Goal: Check status: Check status

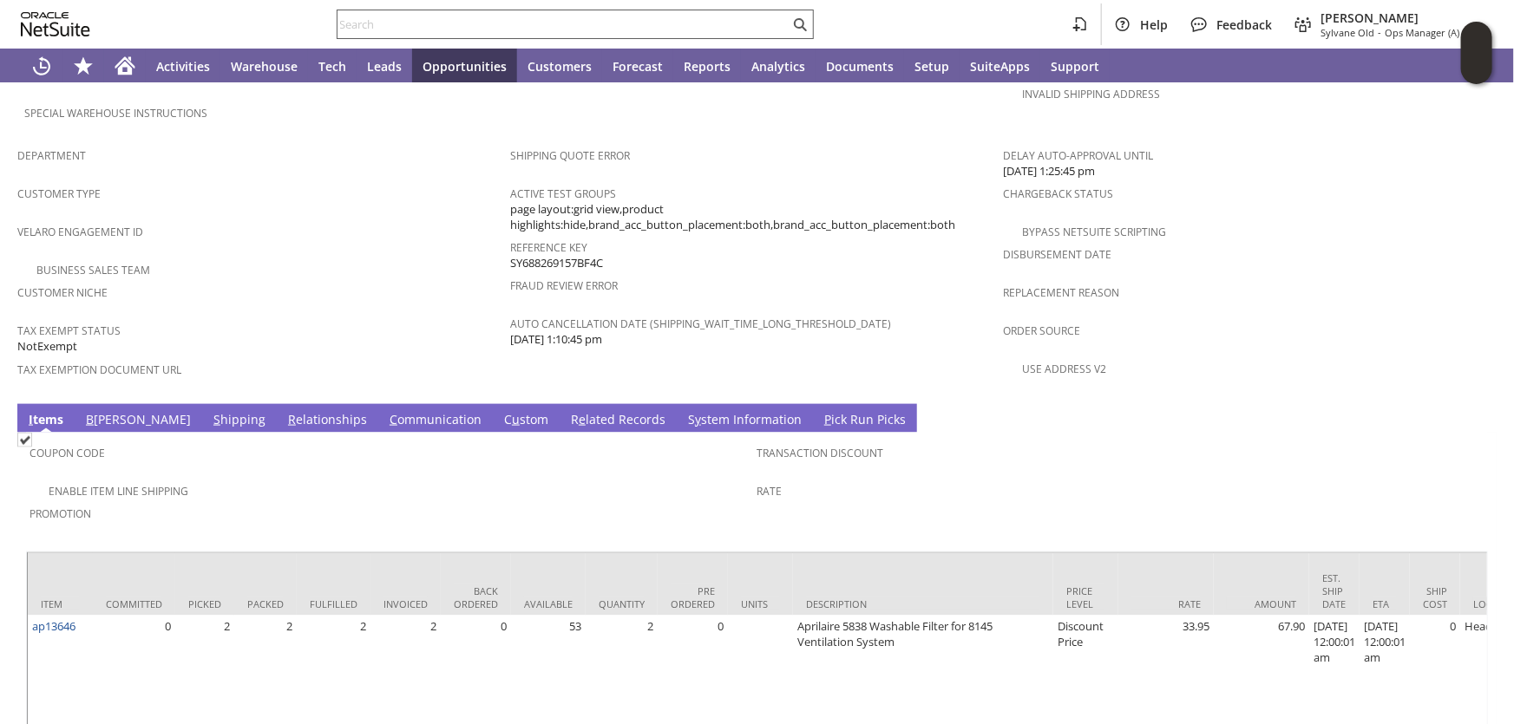
click at [369, 26] on input "text" at bounding box center [563, 24] width 452 height 21
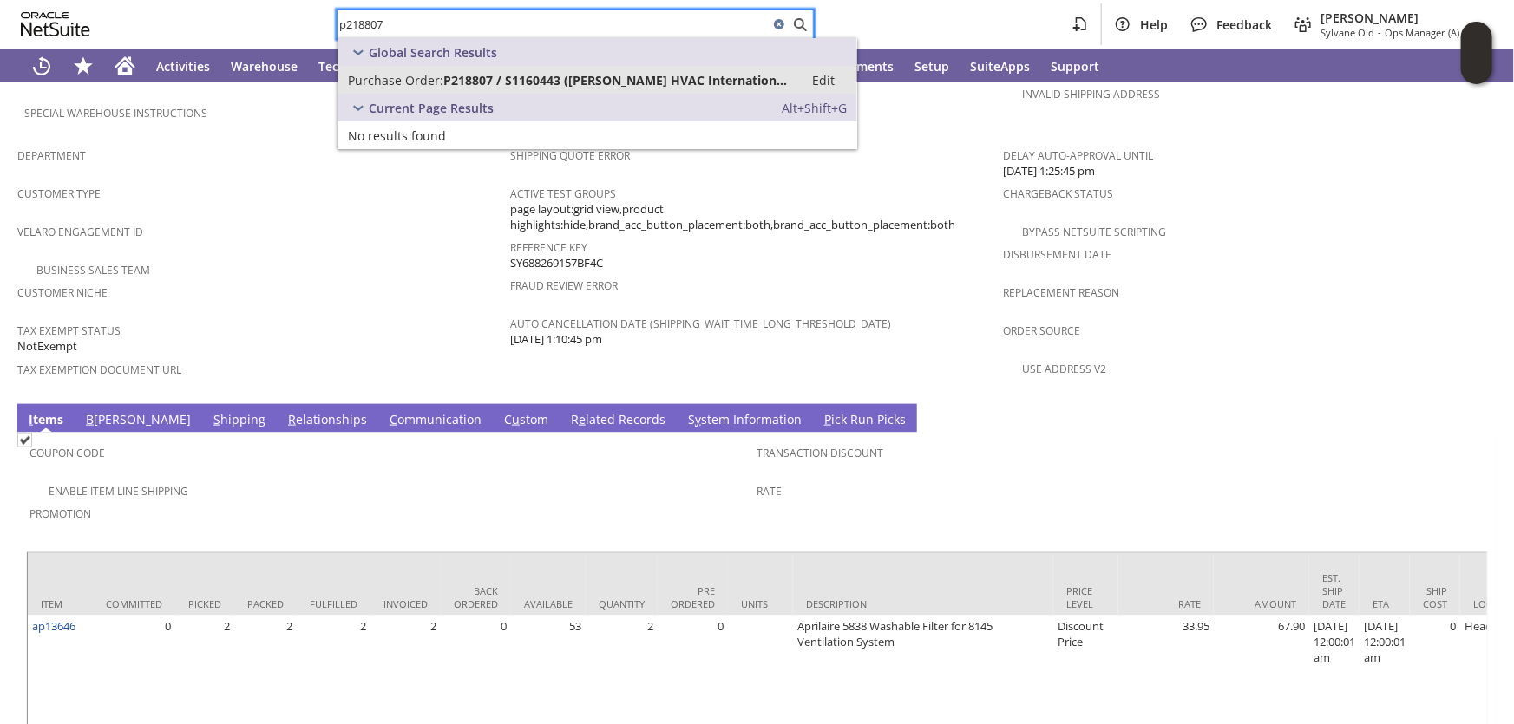
type input "p218807"
click at [429, 74] on span "Purchase Order:" at bounding box center [395, 80] width 95 height 16
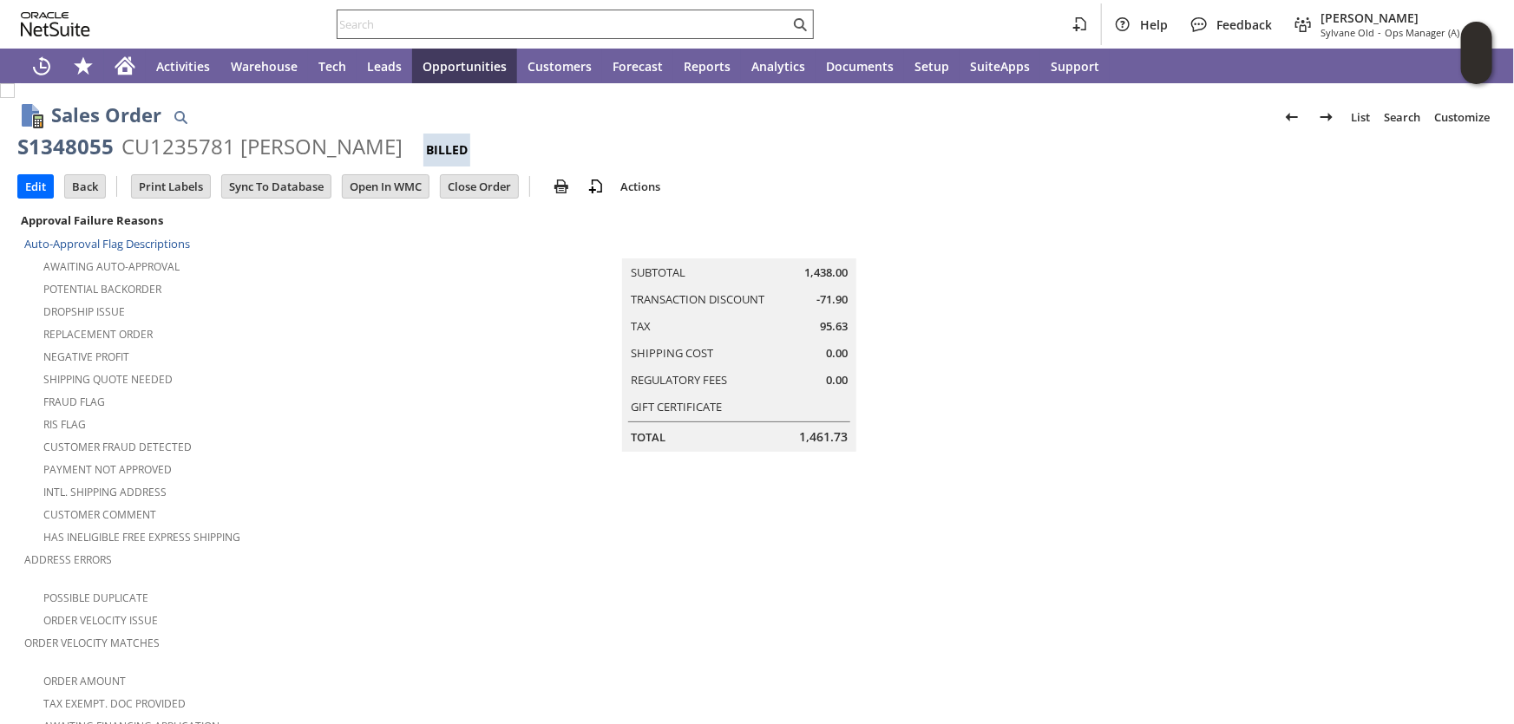
click at [461, 23] on input "text" at bounding box center [563, 24] width 452 height 21
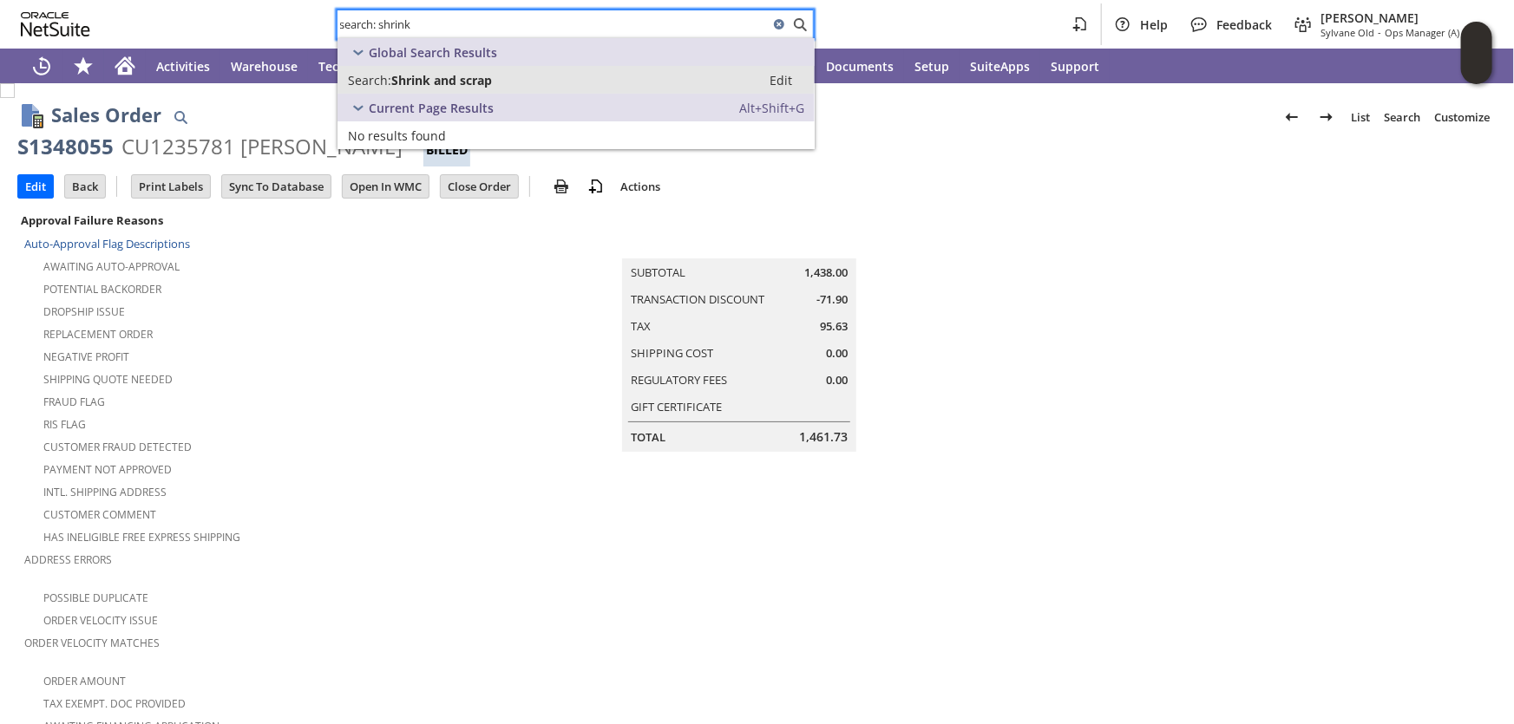
type input "search: shrink"
click at [468, 81] on span "Shrink and scrap" at bounding box center [441, 80] width 101 height 16
